Goal: Task Accomplishment & Management: Use online tool/utility

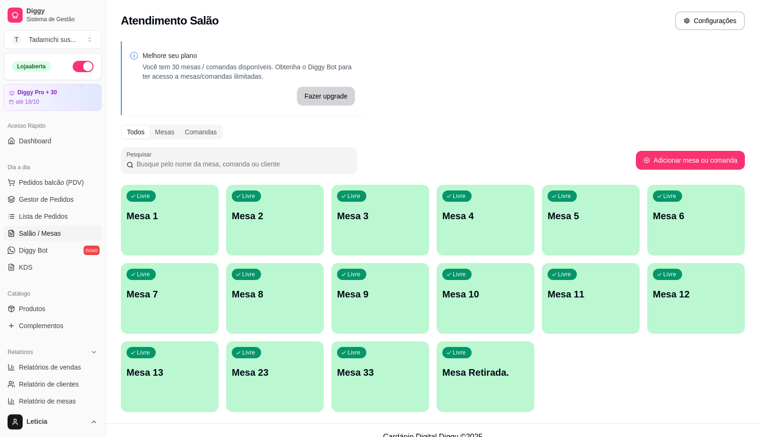
click at [483, 376] on p "Mesa Retirada." at bounding box center [485, 372] width 86 height 13
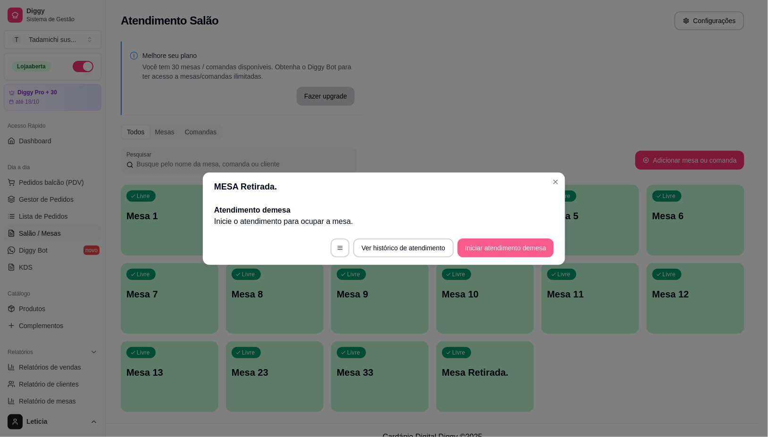
click at [509, 244] on button "Iniciar atendimento de mesa" at bounding box center [506, 248] width 96 height 19
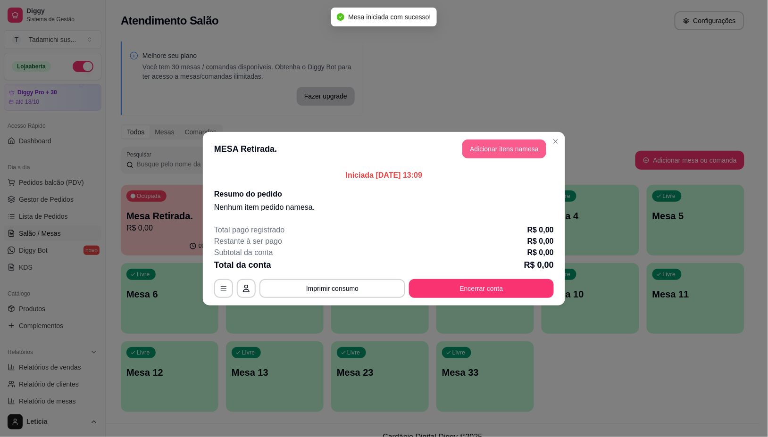
click at [486, 152] on button "Adicionar itens na mesa" at bounding box center [504, 149] width 84 height 19
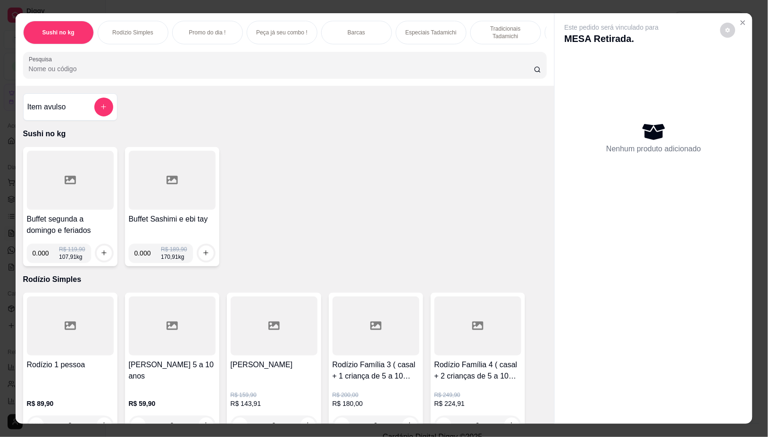
click at [81, 177] on div at bounding box center [70, 180] width 87 height 59
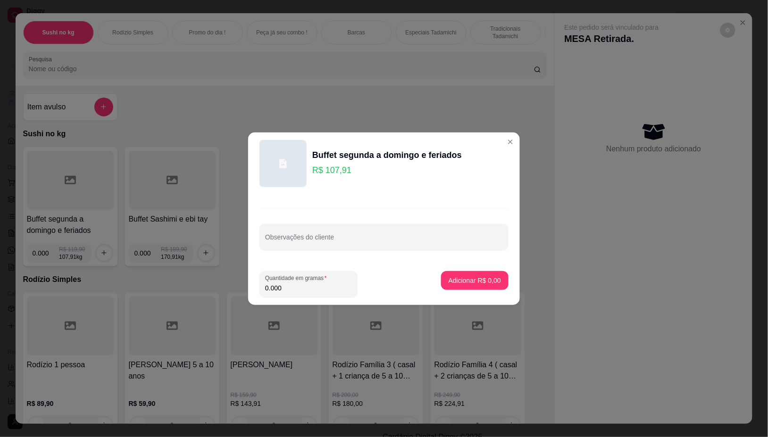
click at [307, 292] on input "0.000" at bounding box center [308, 288] width 87 height 9
type input "0.168"
click at [450, 275] on button "Adicionar R$ 18,13" at bounding box center [472, 280] width 71 height 19
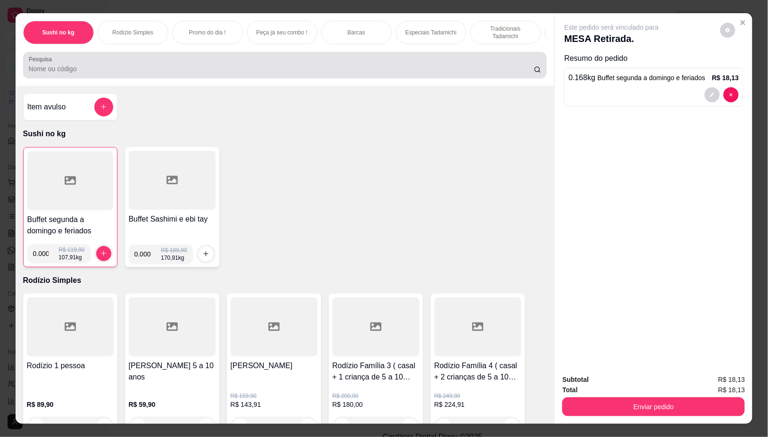
click at [244, 64] on div at bounding box center [285, 65] width 513 height 19
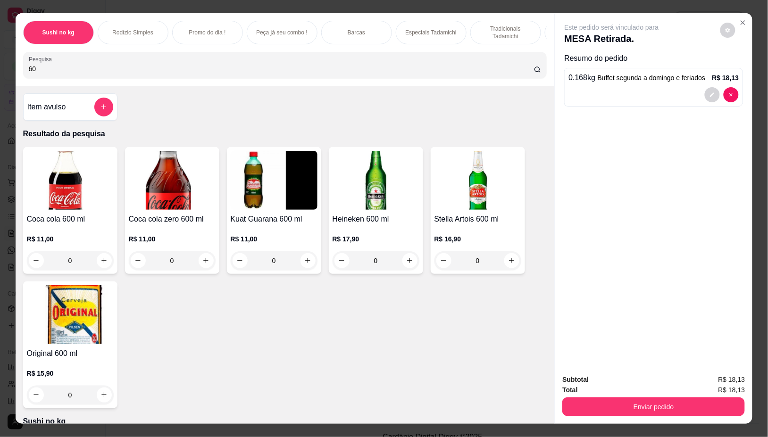
type input "6"
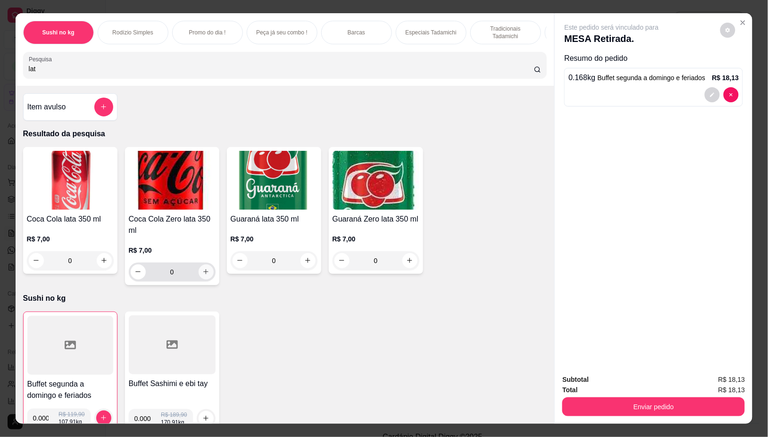
type input "lat"
click at [202, 276] on icon "increase-product-quantity" at bounding box center [205, 272] width 7 height 7
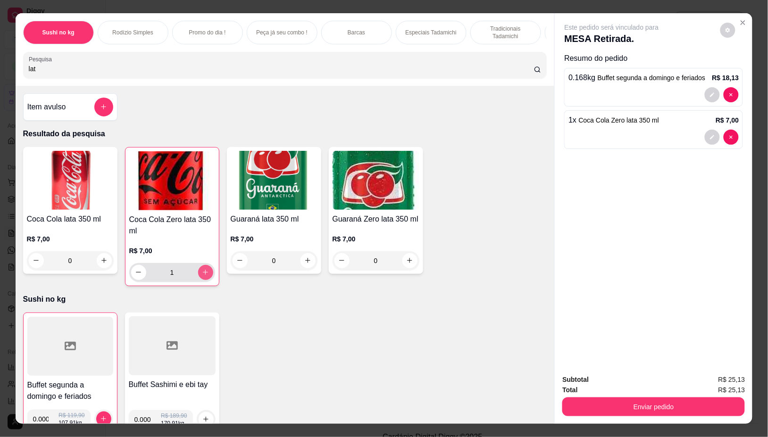
type input "1"
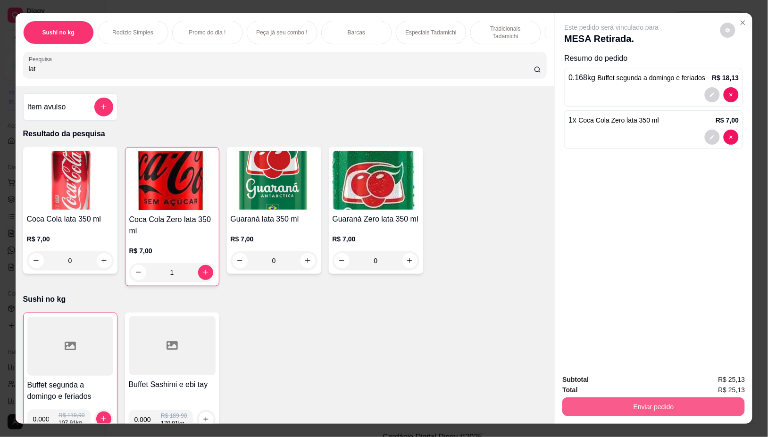
click at [727, 400] on button "Enviar pedido" at bounding box center [653, 407] width 183 height 19
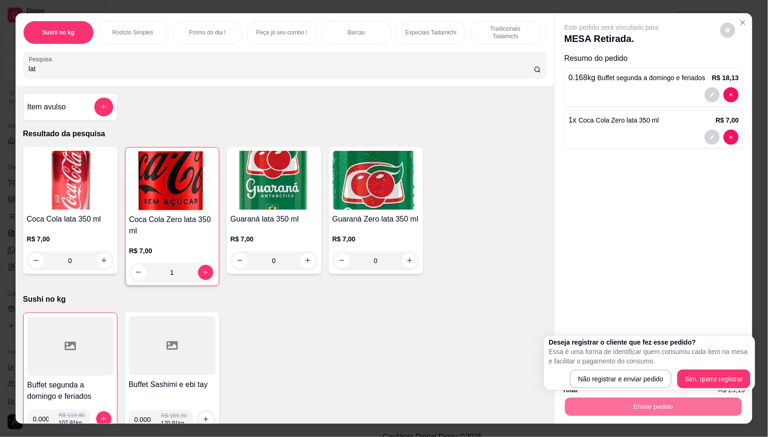
click at [633, 367] on div "Deseja registrar o cliente que fez esse pedido? Essa é uma forma de identificar…" at bounding box center [650, 363] width 202 height 51
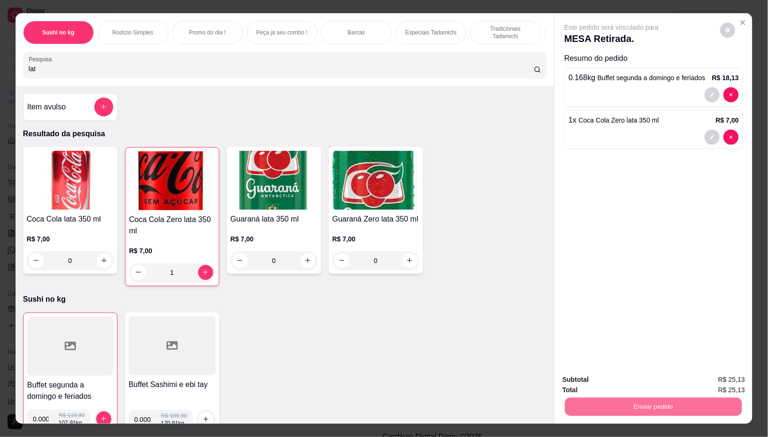
click at [624, 373] on button "Não registrar e enviar pedido" at bounding box center [622, 380] width 98 height 18
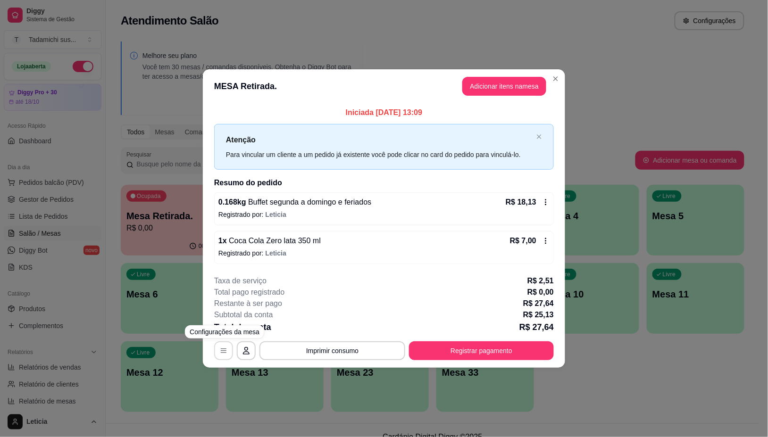
click at [221, 350] on icon "button" at bounding box center [224, 351] width 6 height 4
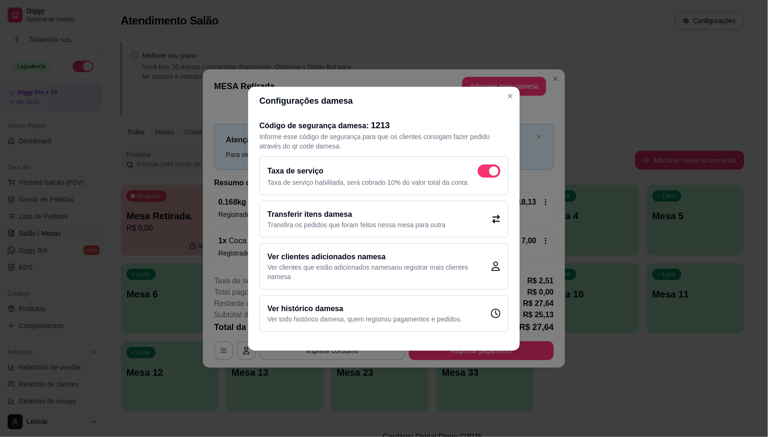
click at [491, 172] on span at bounding box center [493, 171] width 9 height 9
click at [484, 173] on input "checkbox" at bounding box center [481, 176] width 6 height 6
checkbox input "false"
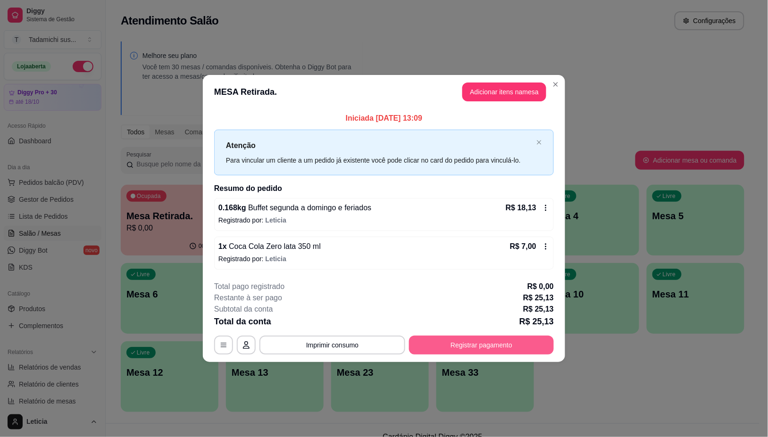
click at [507, 350] on button "Registrar pagamento" at bounding box center [481, 345] width 145 height 19
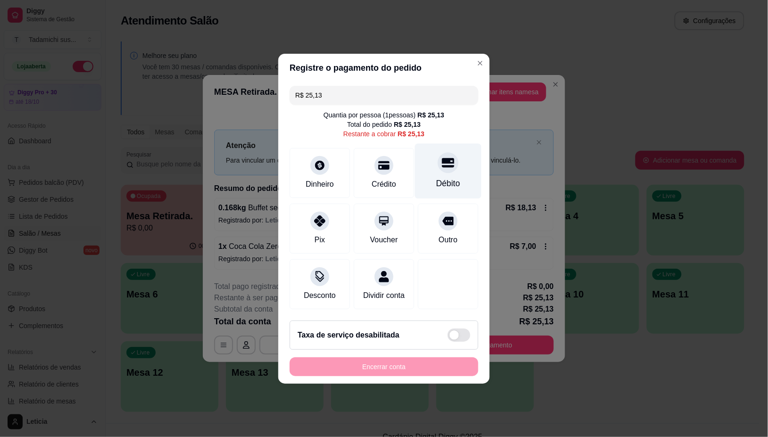
click at [440, 178] on div "Débito" at bounding box center [448, 183] width 24 height 12
type input "R$ 0,00"
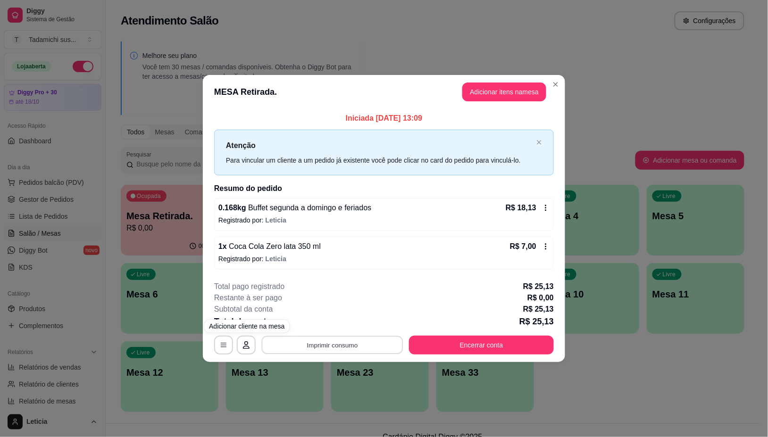
click at [298, 348] on button "Imprimir consumo" at bounding box center [333, 345] width 142 height 18
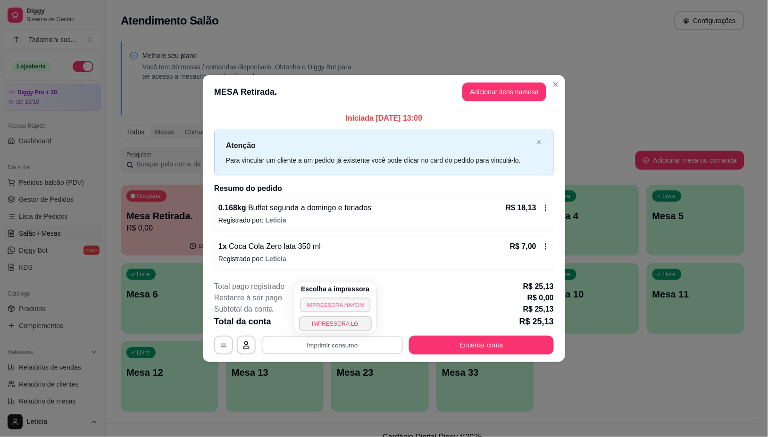
click at [321, 308] on button "IMPRESSORA HAYOM" at bounding box center [335, 305] width 70 height 15
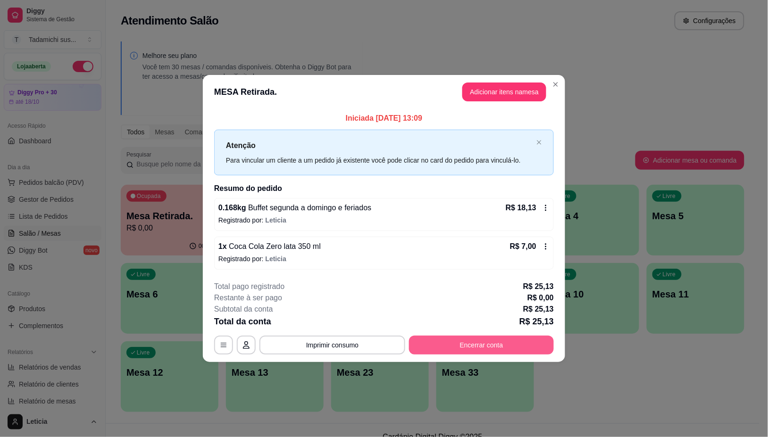
click at [468, 344] on button "Encerrar conta" at bounding box center [481, 345] width 145 height 19
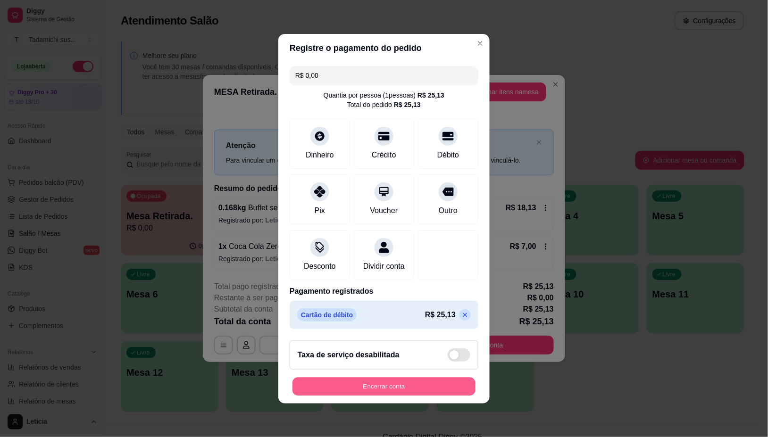
click at [382, 394] on button "Encerrar conta" at bounding box center [384, 386] width 183 height 18
